Goal: Task Accomplishment & Management: Use online tool/utility

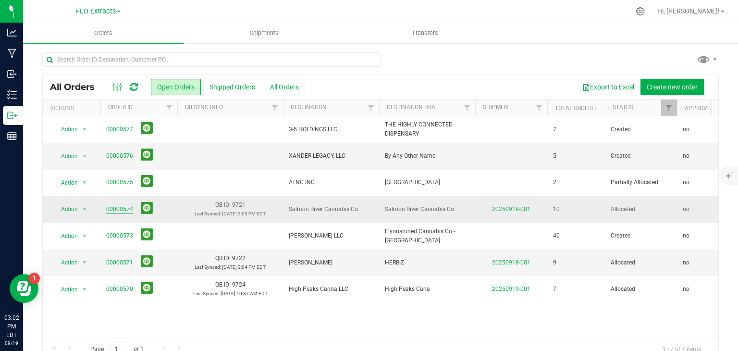
click at [114, 208] on link "00000574" at bounding box center [119, 209] width 27 height 9
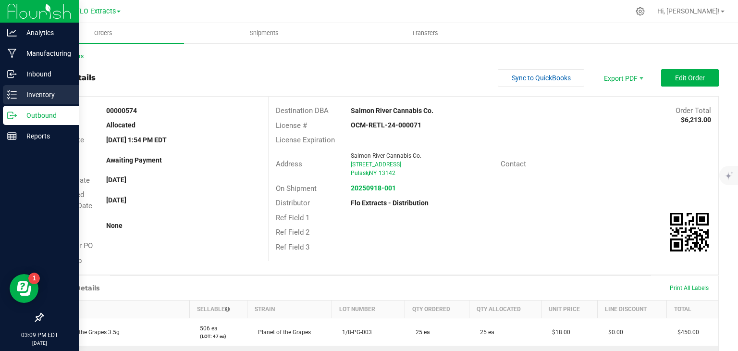
click at [42, 89] on p "Inventory" at bounding box center [46, 95] width 58 height 12
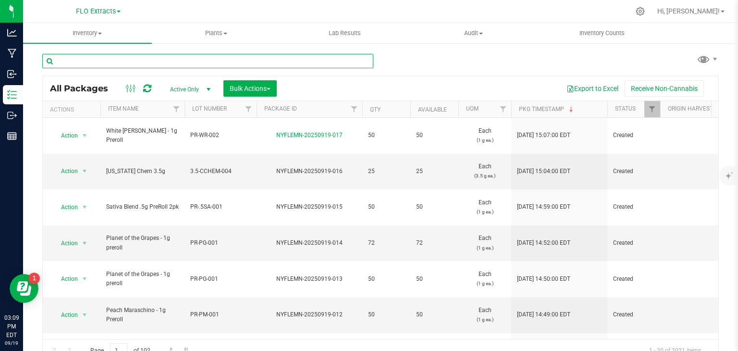
click at [159, 61] on input "text" at bounding box center [207, 61] width 331 height 14
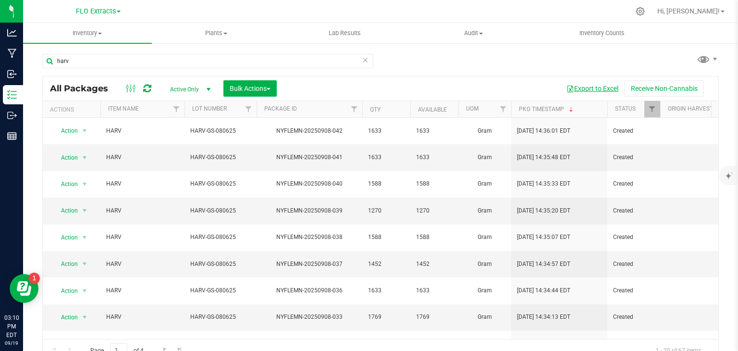
click at [593, 87] on button "Export to Excel" at bounding box center [592, 88] width 64 height 16
click at [188, 62] on input "harv" at bounding box center [207, 61] width 331 height 14
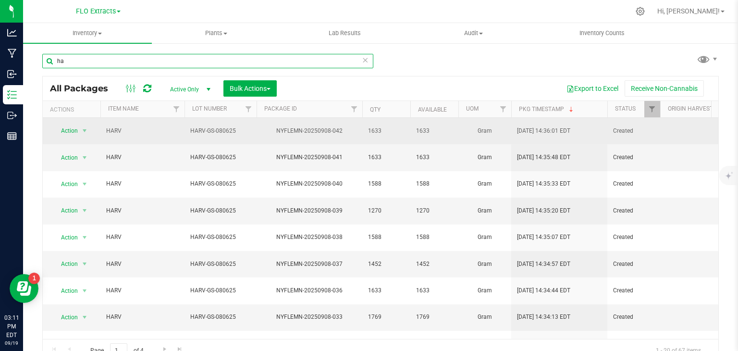
type input "h"
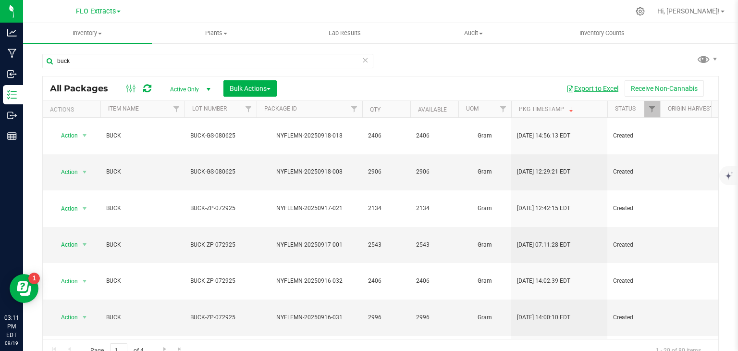
click at [592, 91] on button "Export to Excel" at bounding box center [592, 88] width 64 height 16
click at [177, 59] on input "buck" at bounding box center [207, 61] width 331 height 14
type input "b"
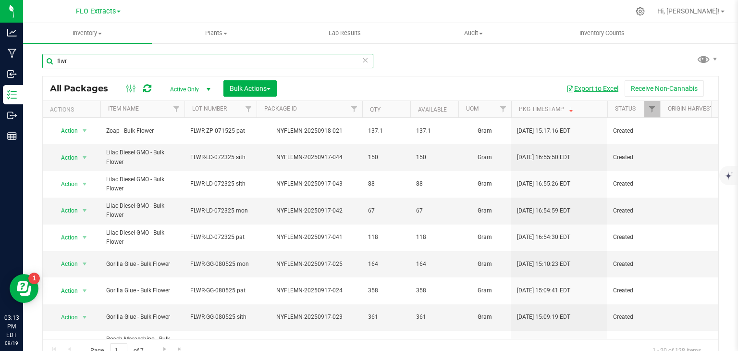
type input "flwr"
click at [589, 88] on button "Export to Excel" at bounding box center [592, 88] width 64 height 16
click at [362, 60] on icon at bounding box center [365, 60] width 7 height 12
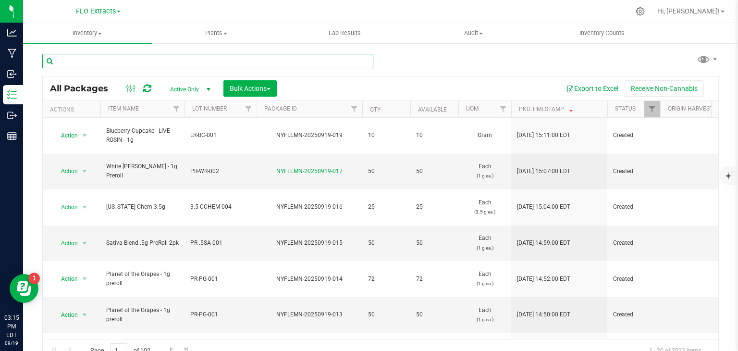
click at [93, 61] on input "text" at bounding box center [207, 61] width 331 height 14
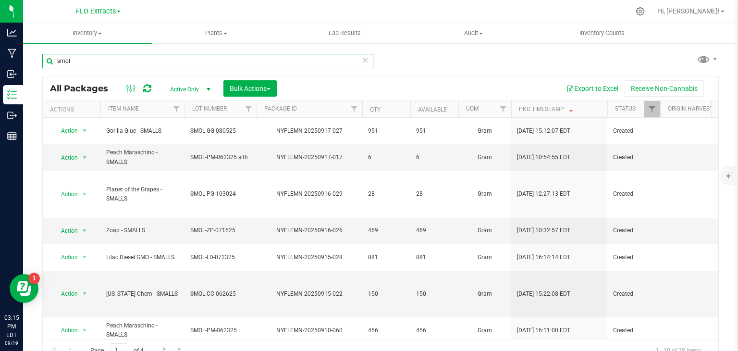
click at [93, 61] on input "smol" at bounding box center [207, 61] width 331 height 14
drag, startPoint x: 93, startPoint y: 61, endPoint x: 82, endPoint y: 61, distance: 11.6
click at [82, 61] on input "smol" at bounding box center [207, 61] width 331 height 14
click at [578, 87] on button "Export to Excel" at bounding box center [592, 88] width 64 height 16
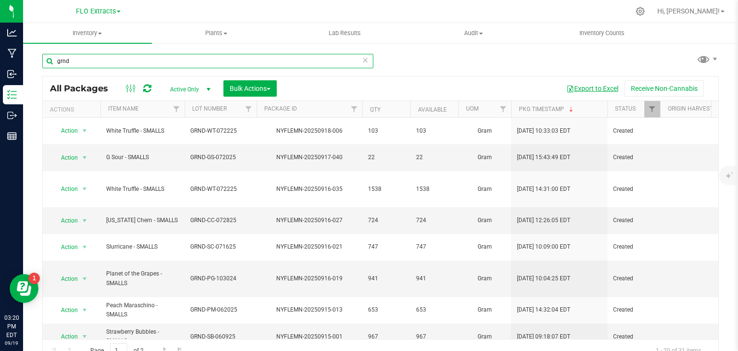
type input "grnd"
click at [586, 89] on button "Export to Excel" at bounding box center [592, 88] width 64 height 16
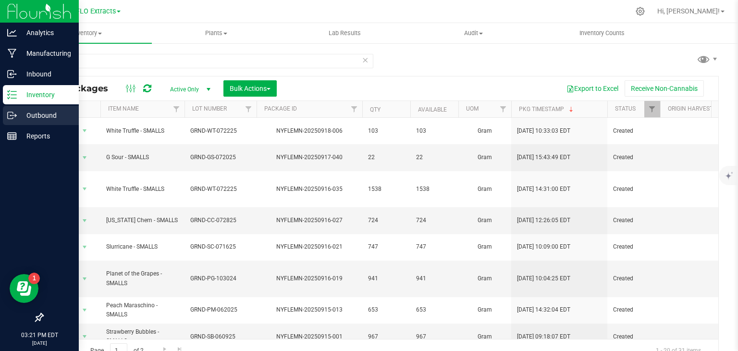
click at [13, 117] on icon at bounding box center [12, 115] width 10 height 10
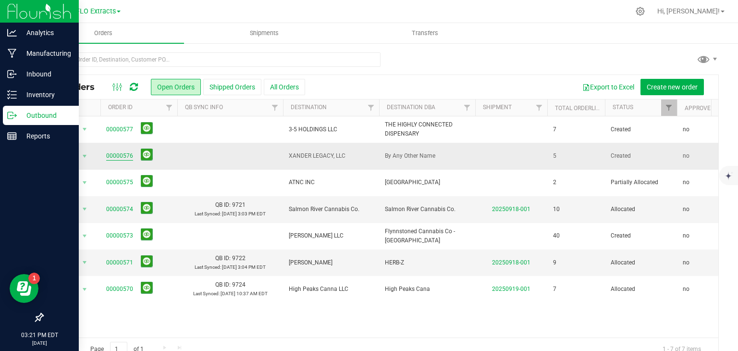
click at [120, 154] on link "00000576" at bounding box center [119, 155] width 27 height 9
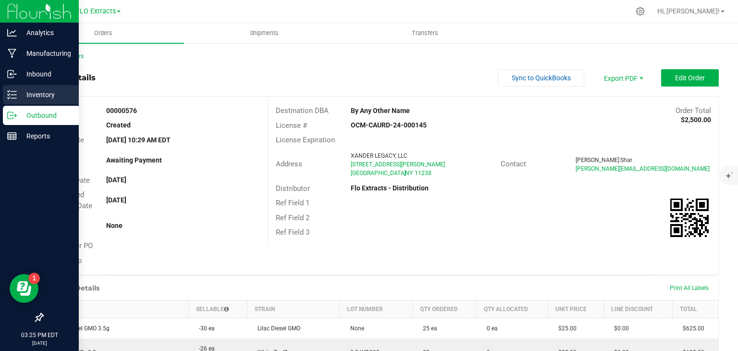
click at [5, 94] on div "Inventory" at bounding box center [41, 94] width 76 height 19
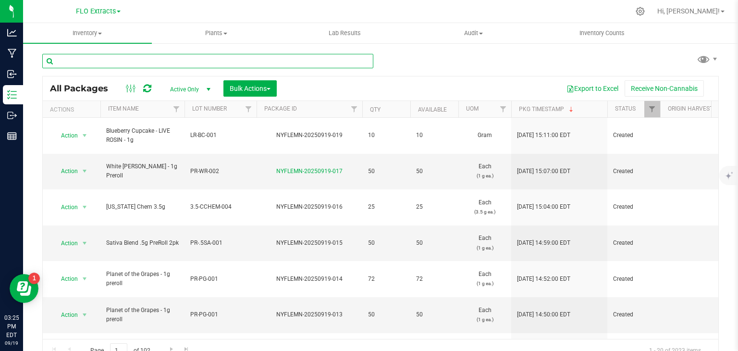
click at [140, 63] on input "text" at bounding box center [207, 61] width 331 height 14
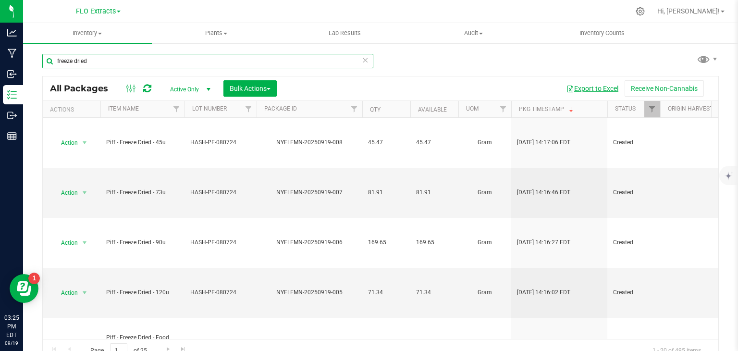
type input "freeze dried"
click at [595, 83] on button "Export to Excel" at bounding box center [592, 88] width 64 height 16
click at [363, 61] on icon at bounding box center [365, 60] width 7 height 12
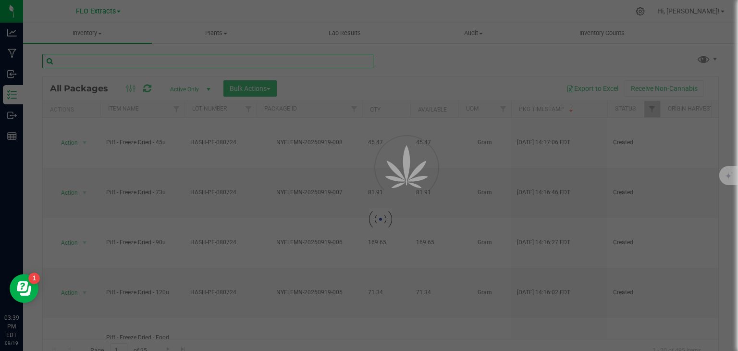
click at [143, 58] on input "text" at bounding box center [207, 61] width 331 height 14
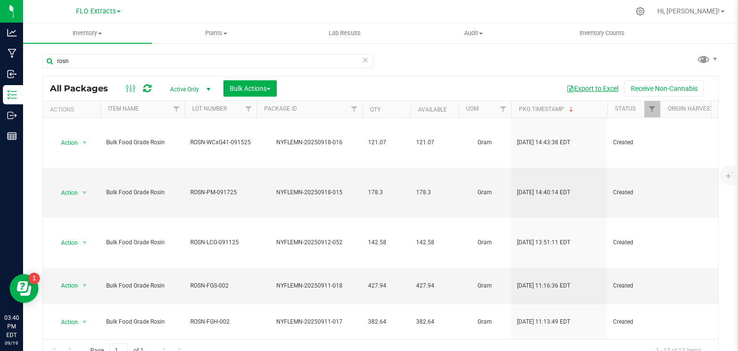
click at [597, 87] on button "Export to Excel" at bounding box center [592, 88] width 64 height 16
click at [134, 60] on input "rosn" at bounding box center [207, 61] width 331 height 14
type input "r"
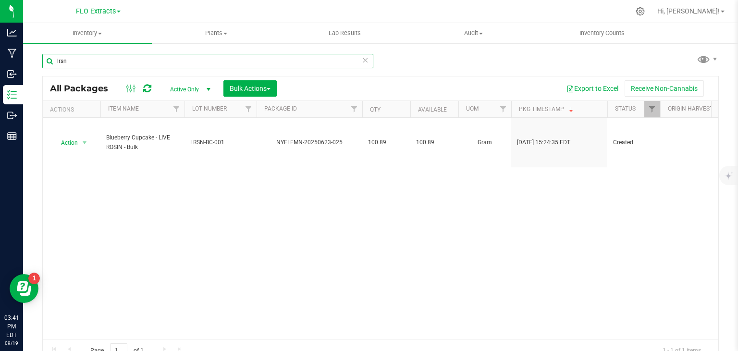
type input "lrsn"
